Goal: Transaction & Acquisition: Purchase product/service

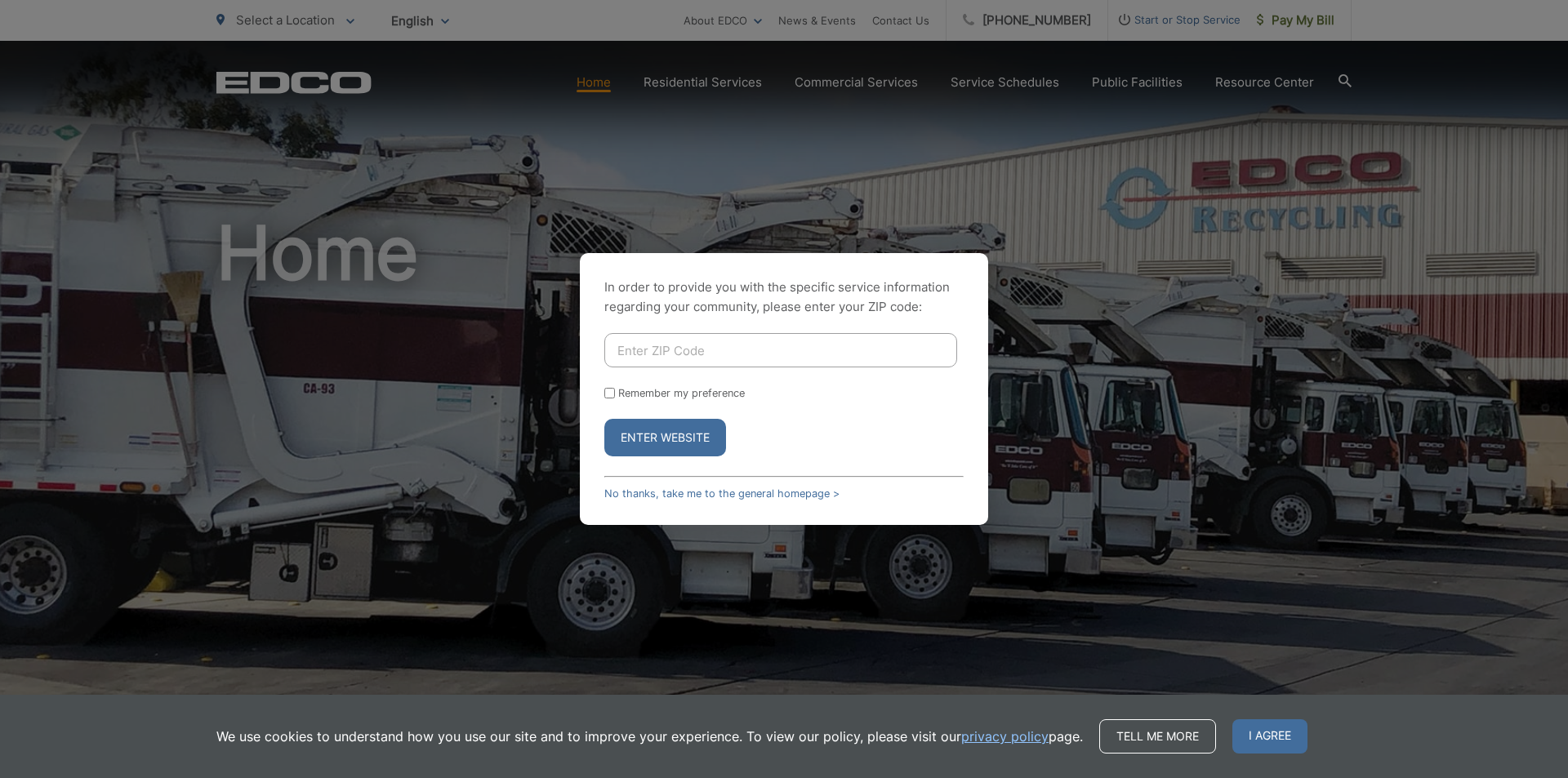
click at [754, 345] on input "Enter ZIP Code" at bounding box center [781, 350] width 353 height 34
type input "90275"
click at [699, 453] on button "Enter Website" at bounding box center [665, 438] width 121 height 38
click at [698, 445] on button "Enter Website" at bounding box center [665, 438] width 121 height 38
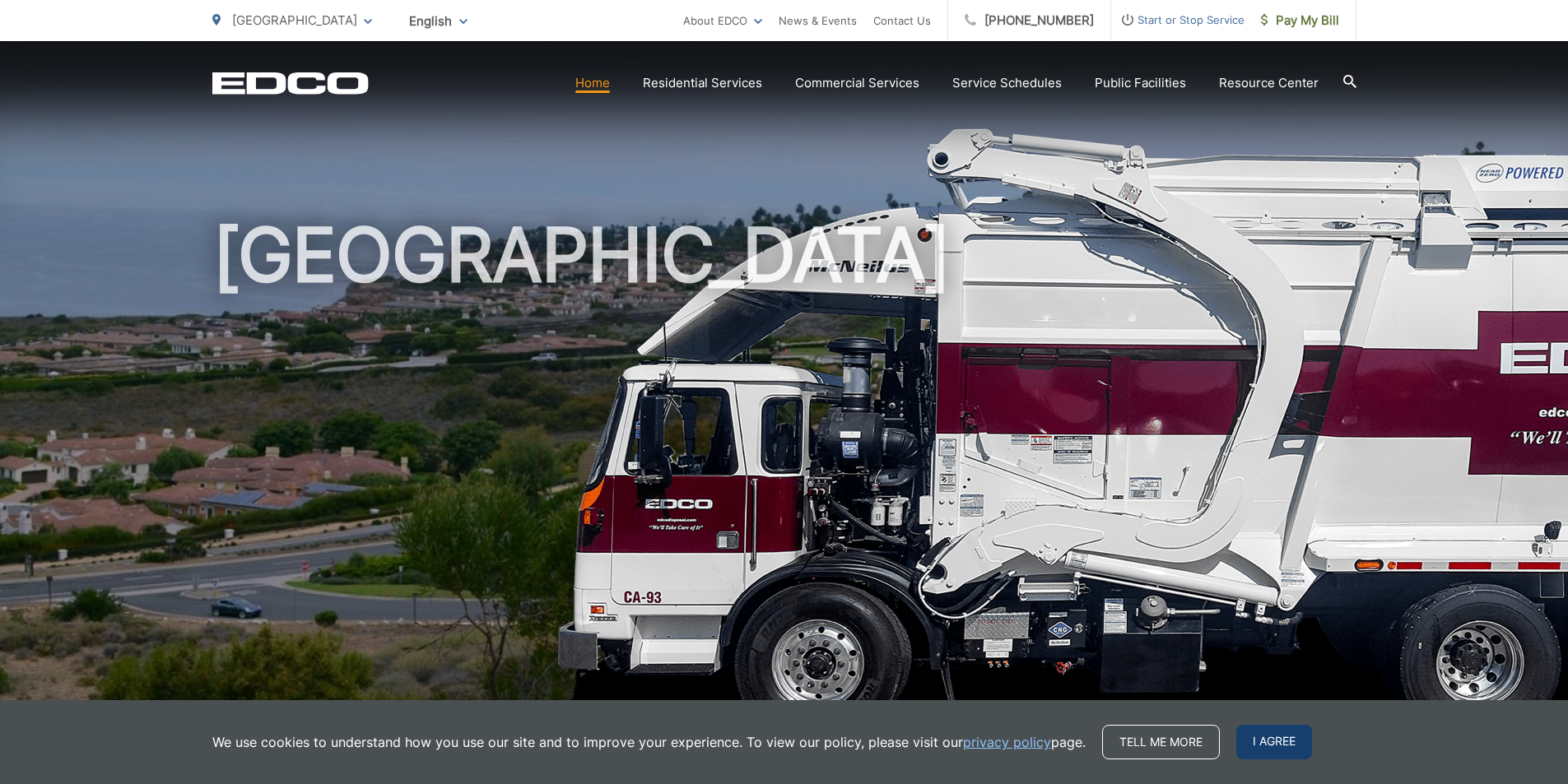
click at [1250, 737] on span "I agree" at bounding box center [1274, 742] width 76 height 34
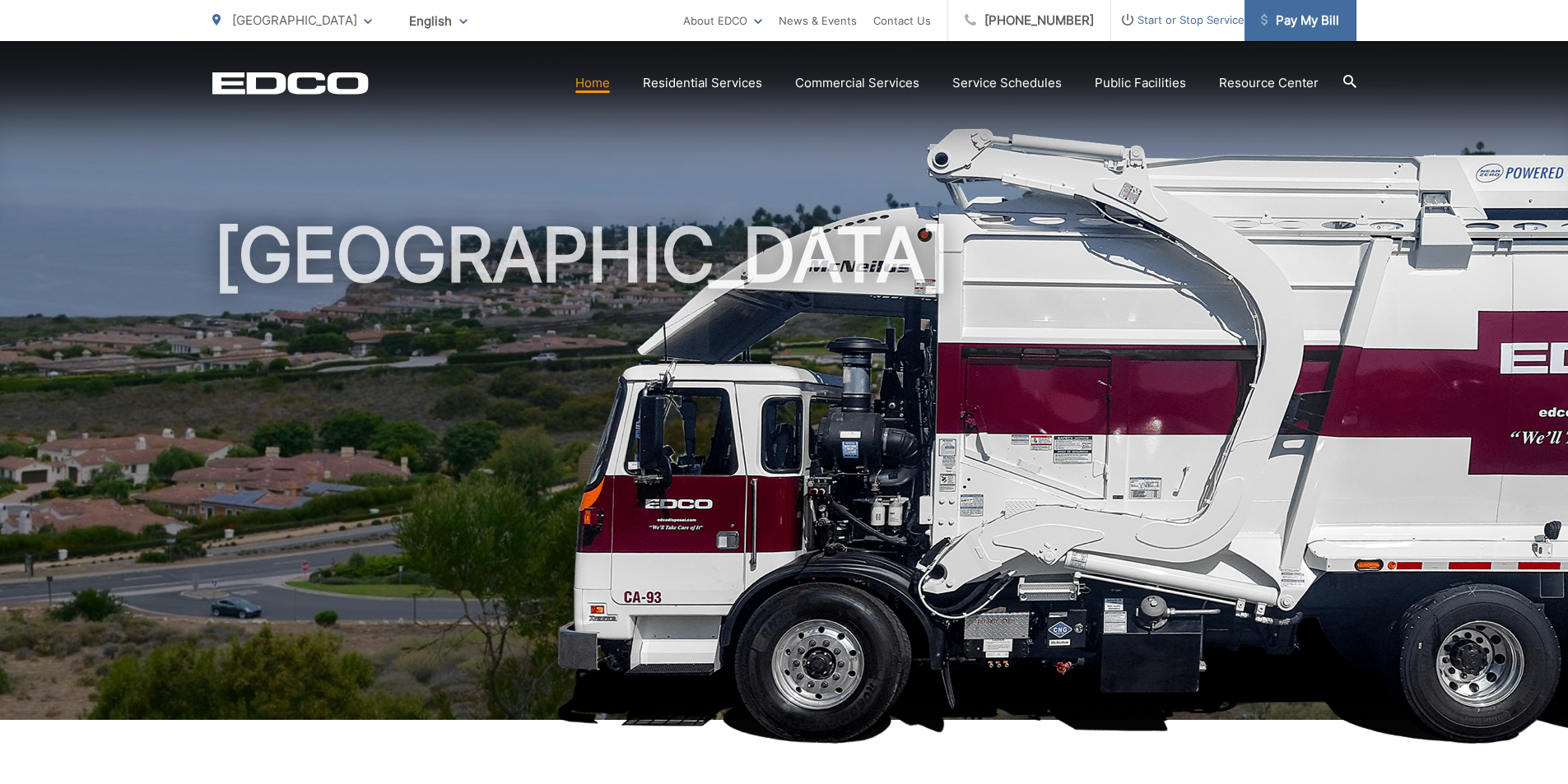
click at [1302, 19] on span "Pay My Bill" at bounding box center [1300, 20] width 78 height 20
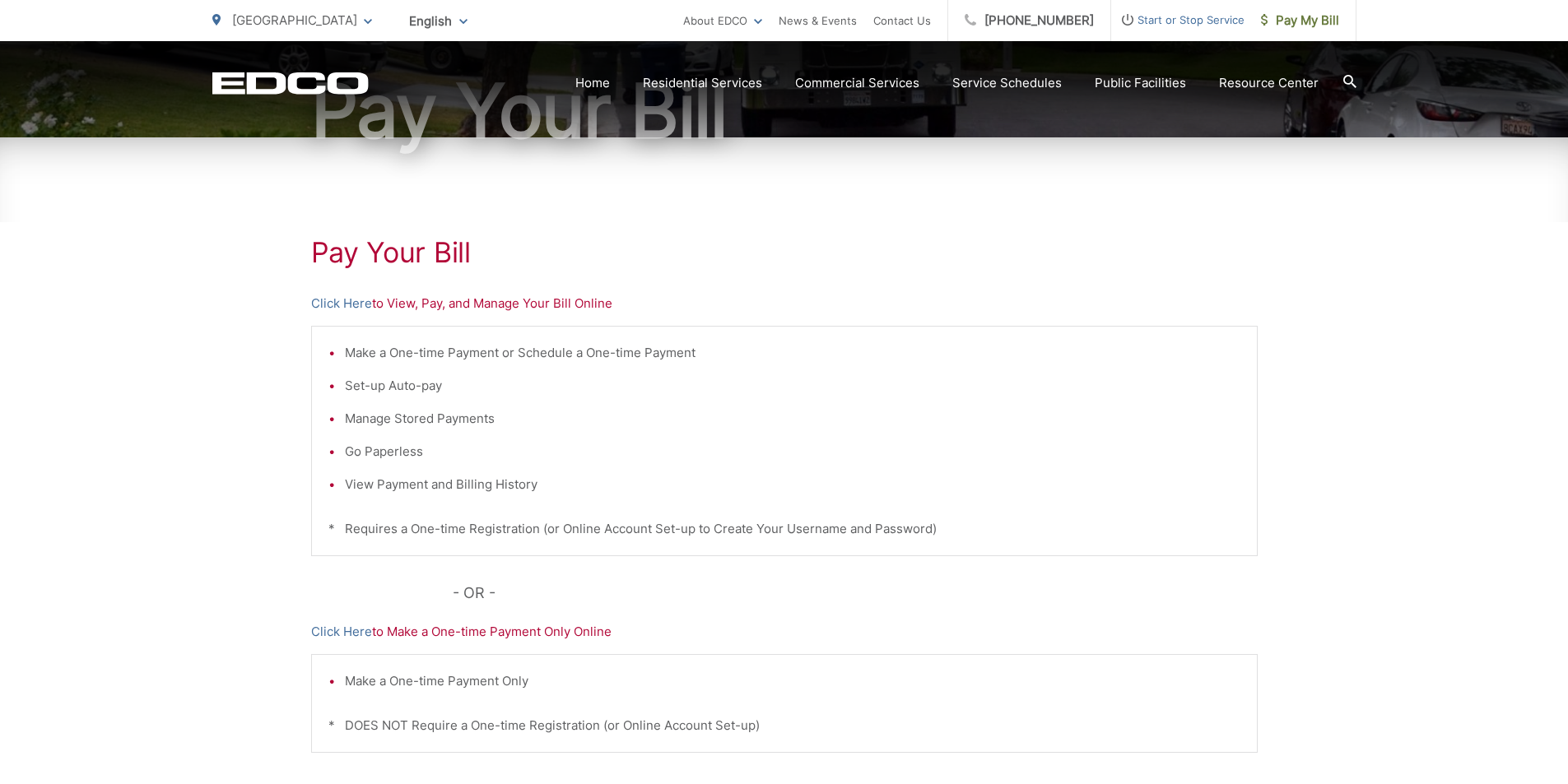
scroll to position [222, 0]
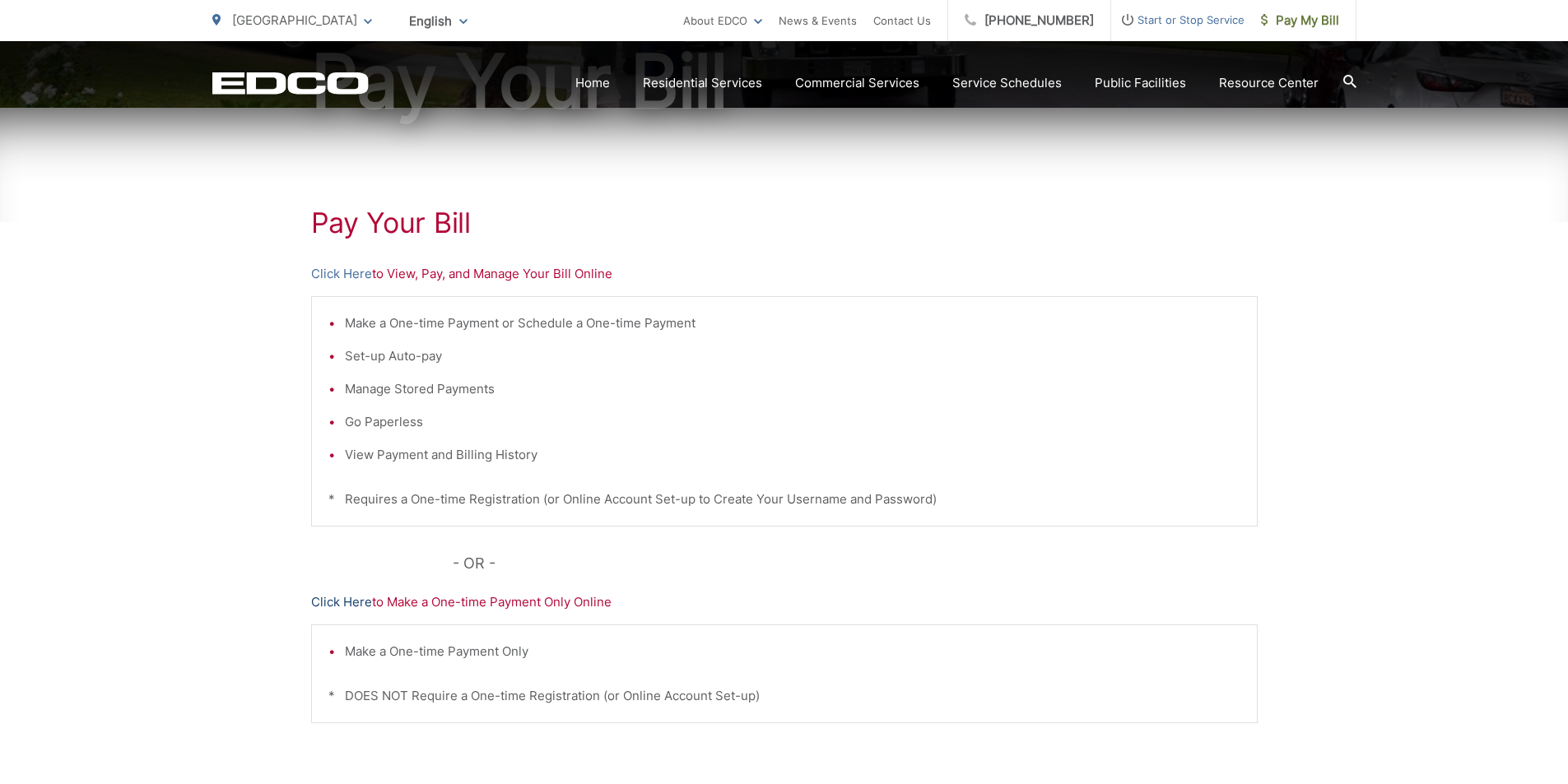
click at [332, 600] on link "Click Here" at bounding box center [341, 602] width 61 height 20
